Goal: Check status: Check status

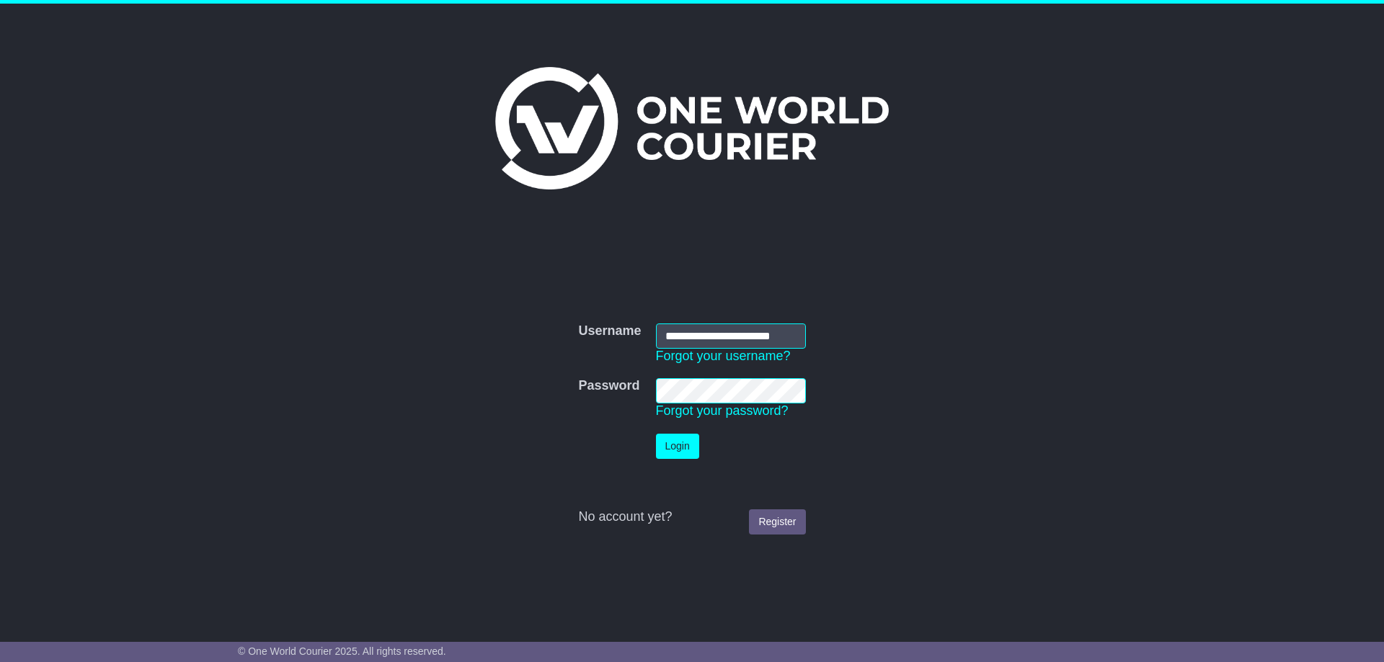
scroll to position [0, 13]
click at [684, 446] on button "Login" at bounding box center [677, 446] width 43 height 25
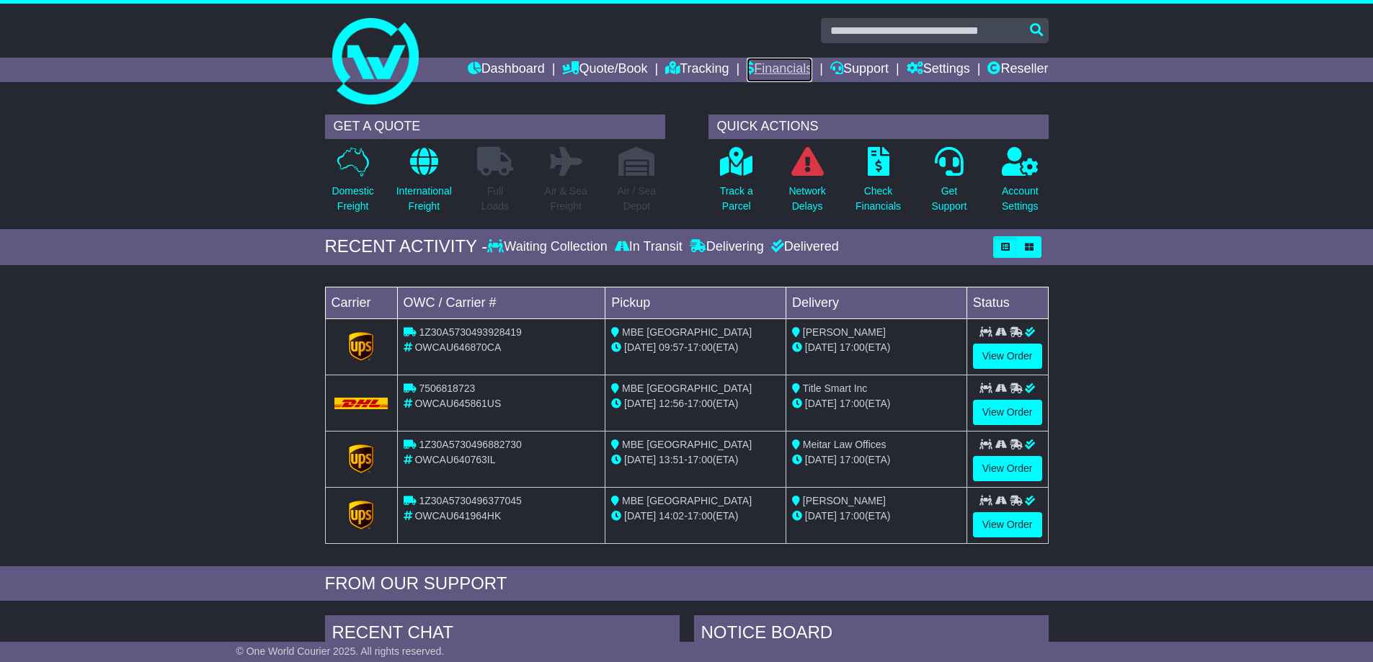
click at [776, 67] on link "Financials" at bounding box center [780, 70] width 66 height 25
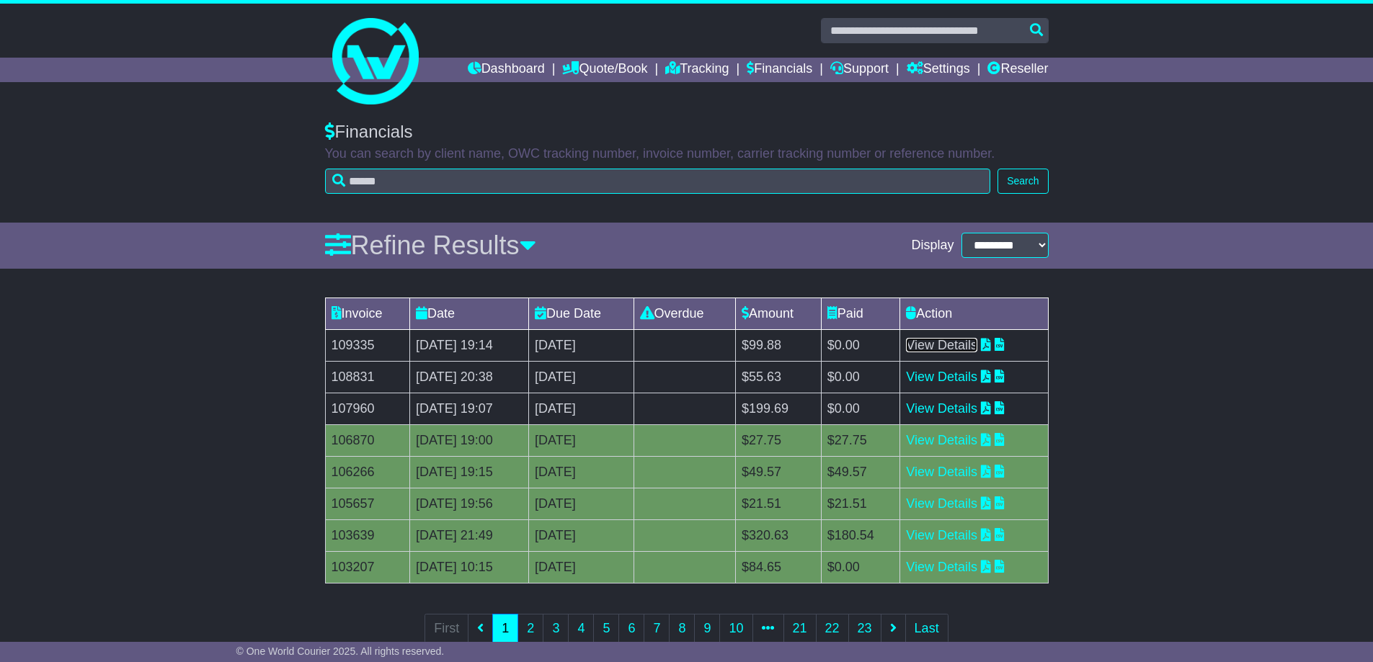
click at [972, 347] on link "View Details" at bounding box center [941, 345] width 71 height 14
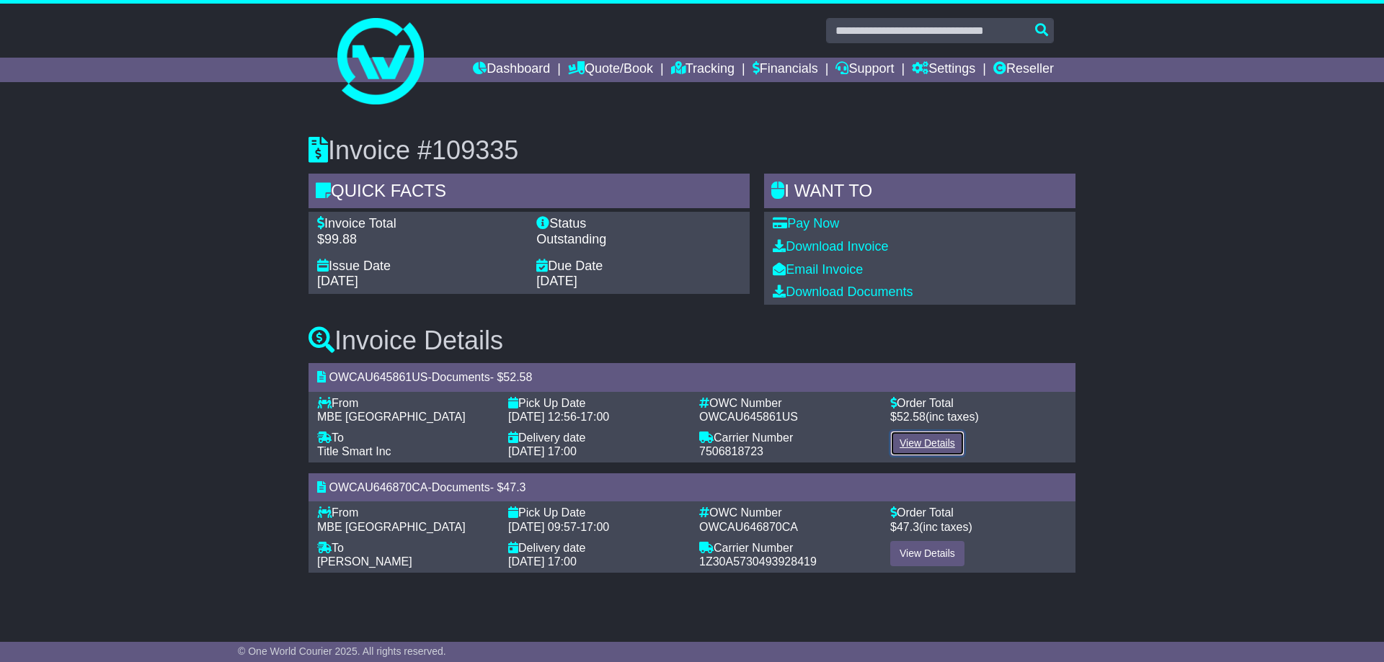
click at [936, 446] on link "View Details" at bounding box center [927, 443] width 74 height 25
click at [951, 546] on link "View Details" at bounding box center [927, 553] width 74 height 25
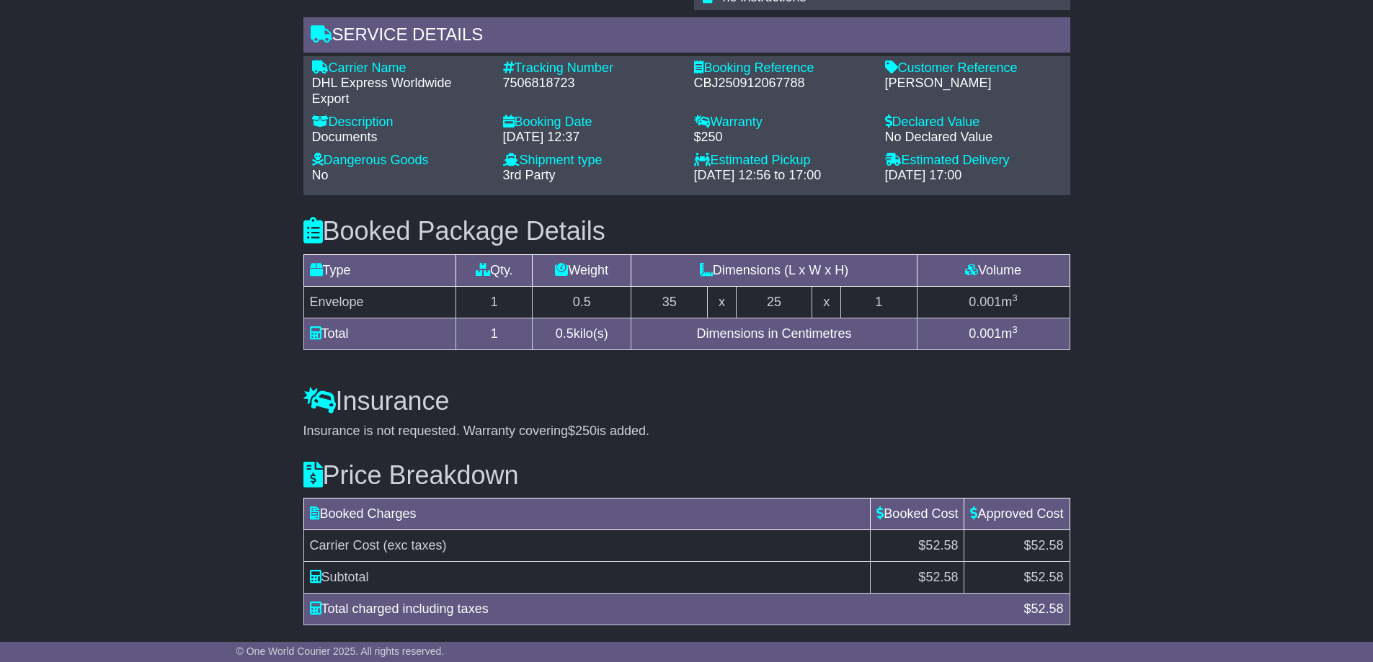
scroll to position [1016, 0]
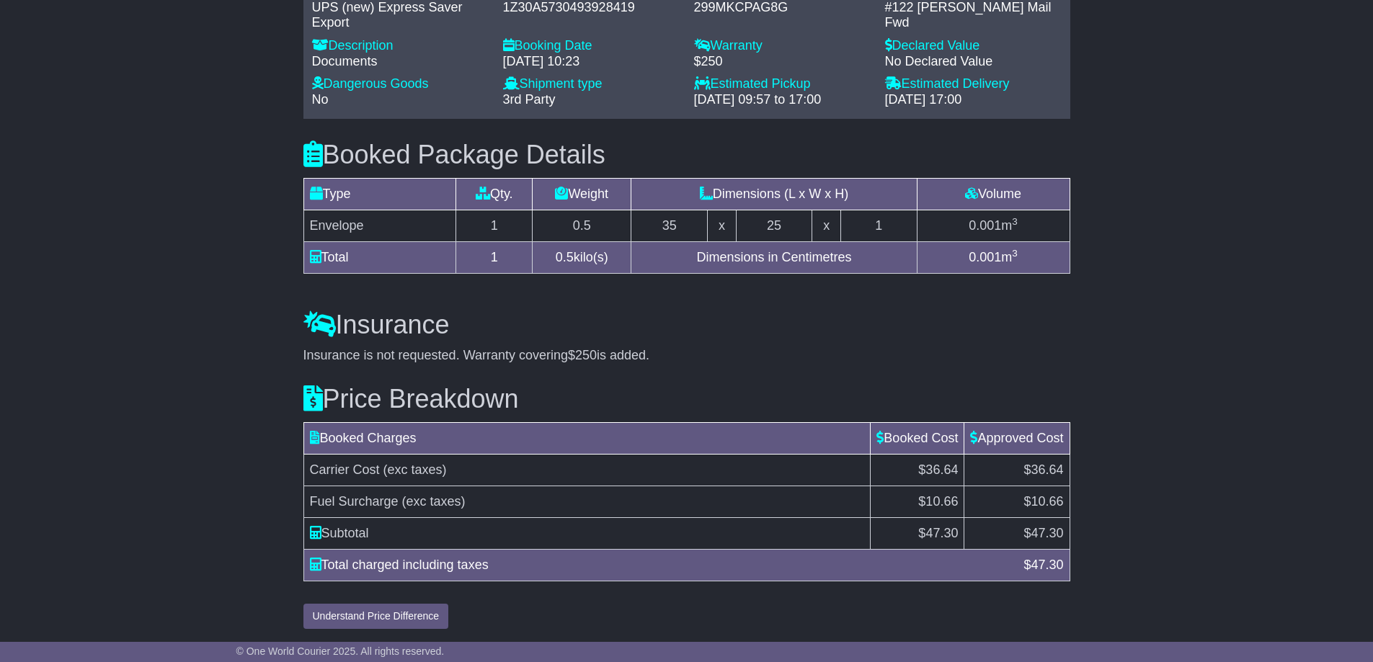
scroll to position [1053, 0]
